Goal: Check status: Check status

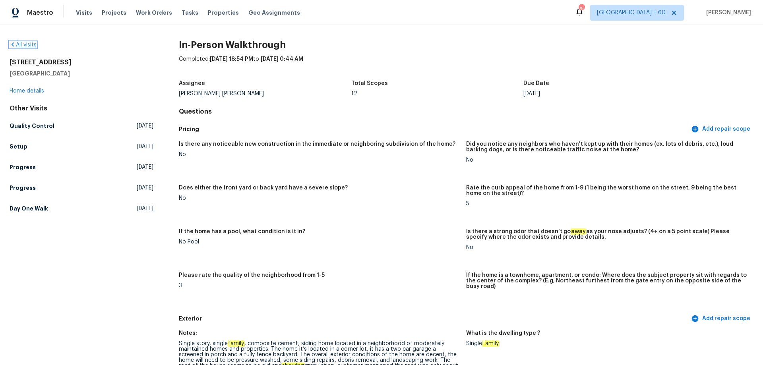
click at [32, 43] on link "All visits" at bounding box center [23, 45] width 27 height 6
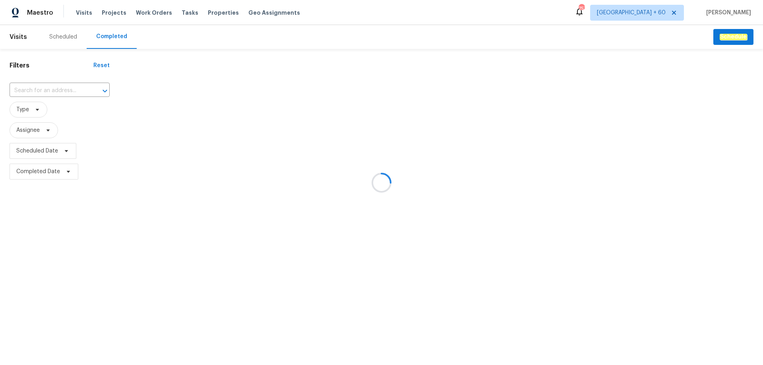
click at [50, 89] on div at bounding box center [381, 182] width 763 height 365
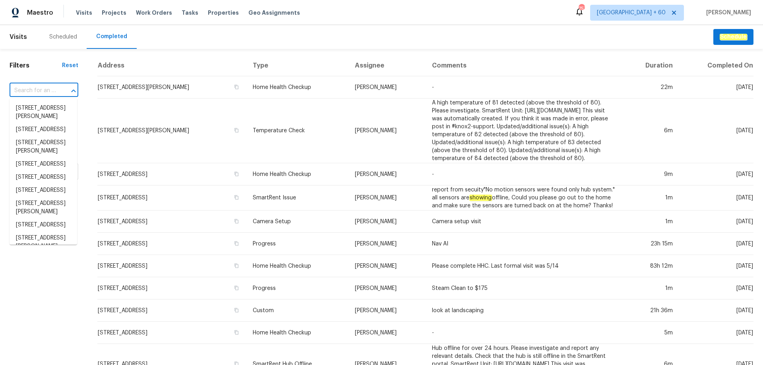
click at [50, 89] on input "text" at bounding box center [33, 91] width 47 height 12
paste input "[STREET_ADDRESS]"
type input "[STREET_ADDRESS]"
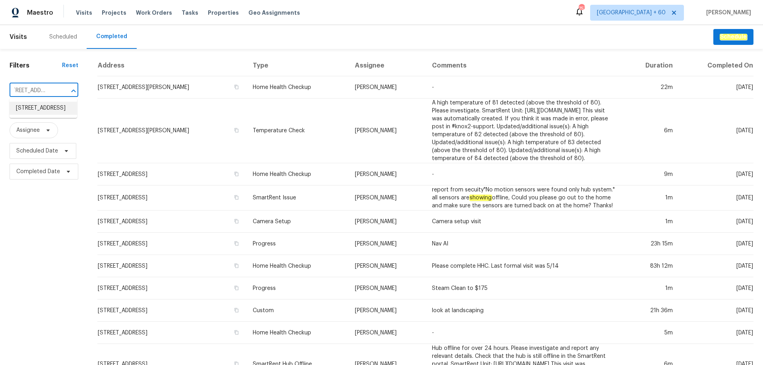
click at [47, 104] on li "[STREET_ADDRESS]" at bounding box center [44, 108] width 68 height 13
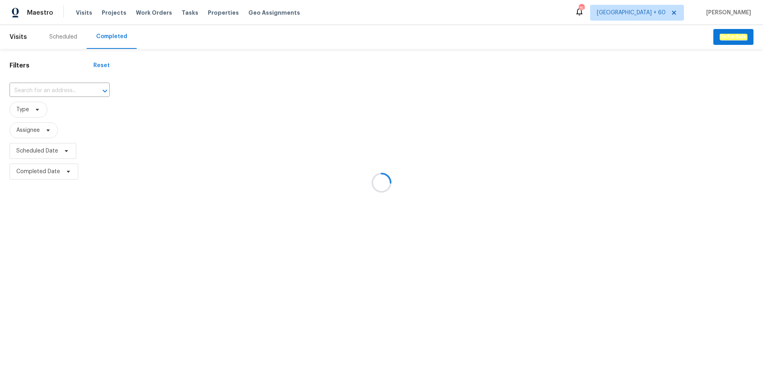
type input "[STREET_ADDRESS]"
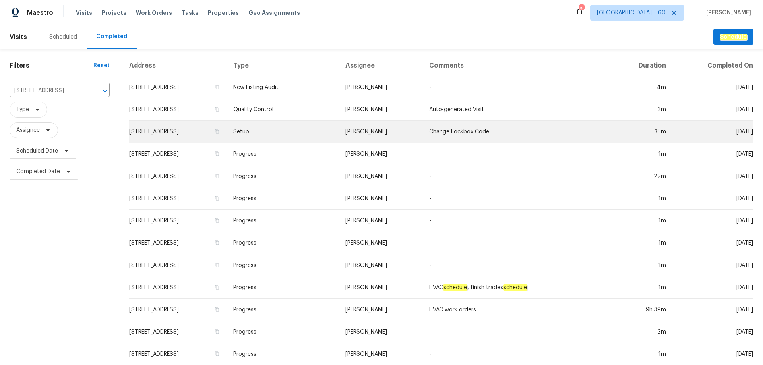
click at [213, 131] on td "[STREET_ADDRESS]" at bounding box center [178, 132] width 98 height 22
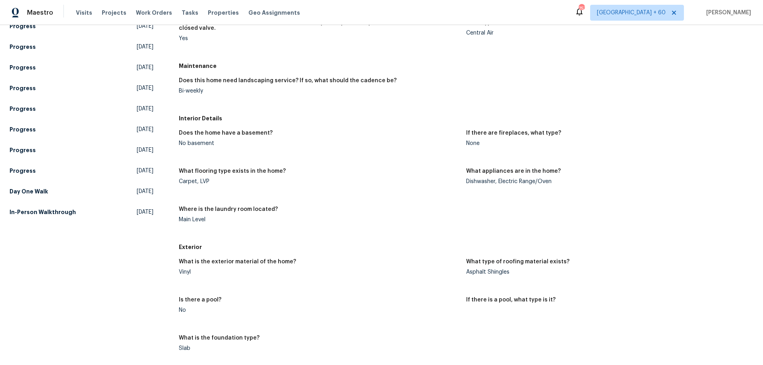
scroll to position [221, 0]
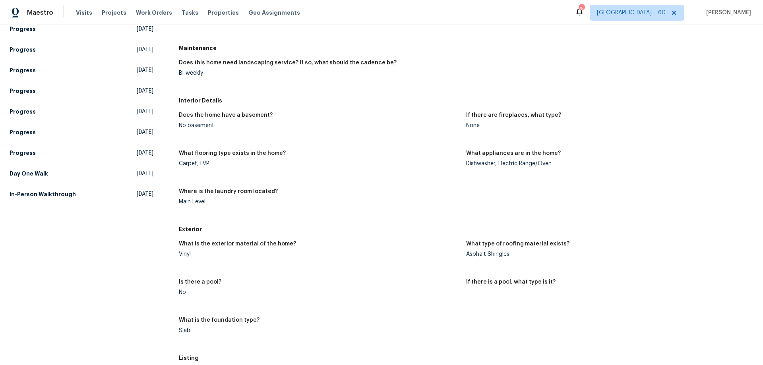
click at [359, 183] on div "Does the home have a basement? No basement If there are fireplaces, what type? …" at bounding box center [466, 165] width 575 height 114
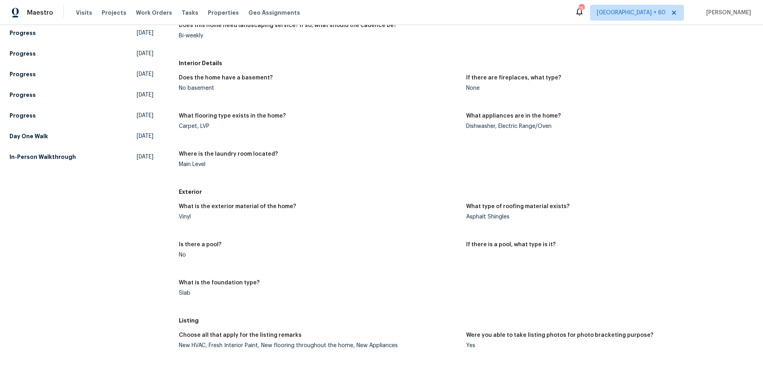
scroll to position [318, 0]
